Goal: Transaction & Acquisition: Purchase product/service

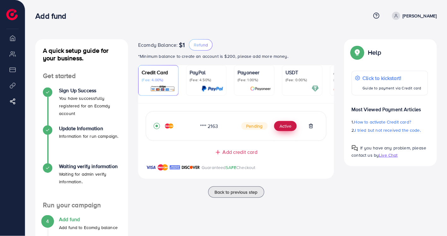
click at [295, 130] on button "Active" at bounding box center [285, 126] width 23 height 10
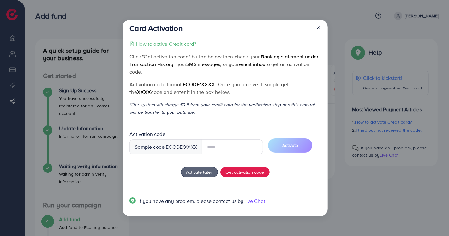
click at [241, 149] on input "text" at bounding box center [232, 146] width 61 height 15
click at [319, 28] on div at bounding box center [316, 30] width 10 height 12
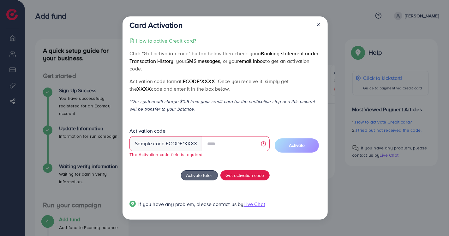
click at [320, 26] on icon at bounding box center [318, 24] width 5 height 5
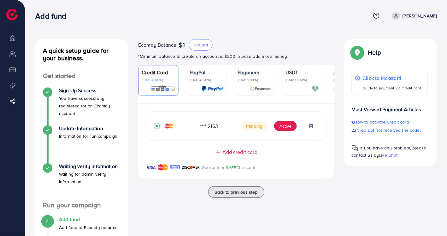
click at [275, 206] on div "Ecomdy Balance: $1 Refund *Minimum balance to create an account is $200, please…" at bounding box center [236, 169] width 206 height 260
